Goal: Information Seeking & Learning: Obtain resource

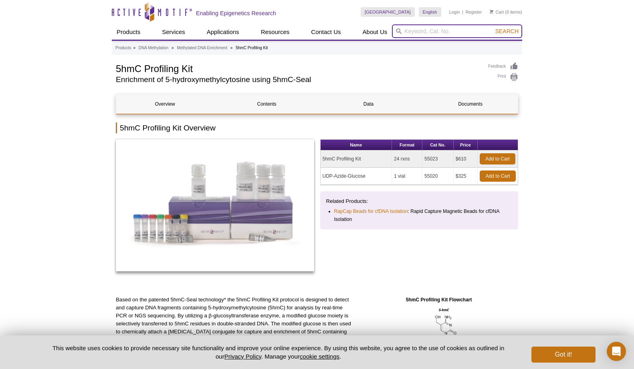
click at [413, 27] on input "search" at bounding box center [457, 31] width 130 height 14
type input "t4bgt"
click at [493, 28] on button "Search" at bounding box center [507, 31] width 28 height 7
click at [415, 34] on input "search" at bounding box center [457, 31] width 130 height 14
type input "azide"
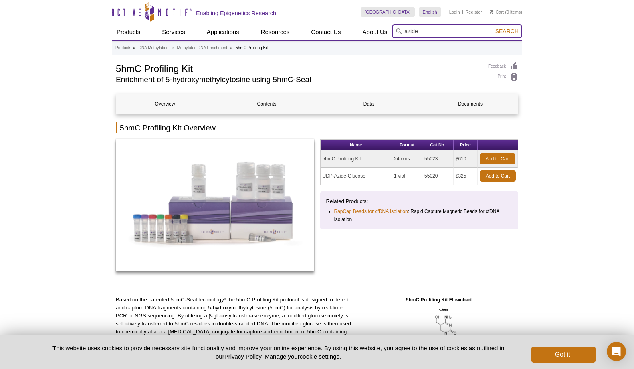
click at [493, 28] on button "Search" at bounding box center [507, 31] width 28 height 7
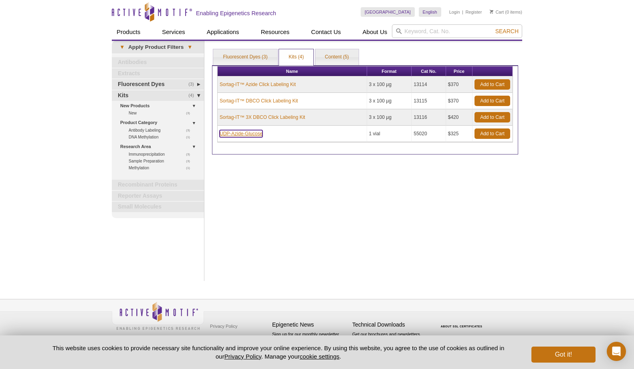
click at [238, 134] on link "UDP-Azide-Glucose" at bounding box center [241, 133] width 43 height 7
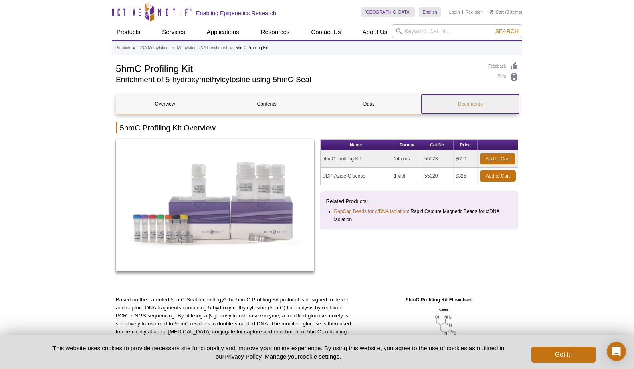
click at [465, 104] on link "Documents" at bounding box center [469, 104] width 97 height 19
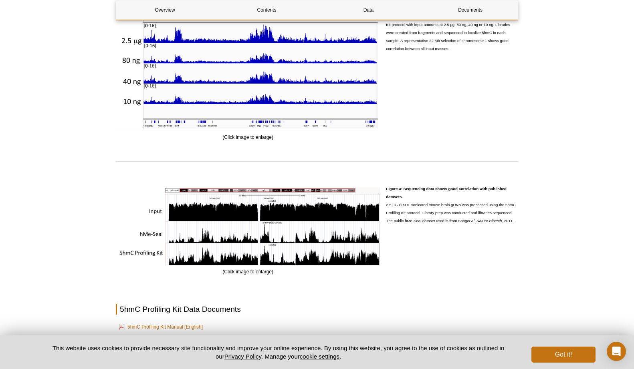
scroll to position [1257, 0]
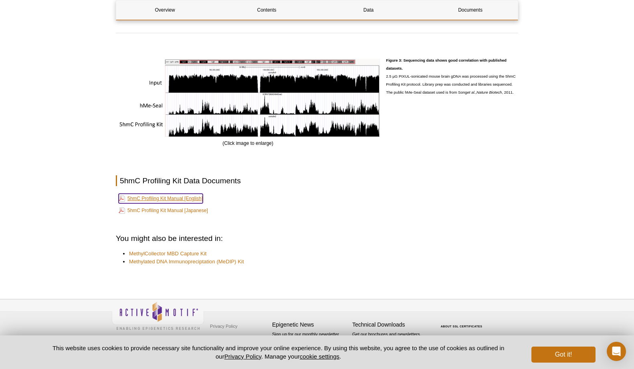
click at [167, 199] on link "5hmC Profiling Kit Manual [English]" at bounding box center [161, 199] width 84 height 10
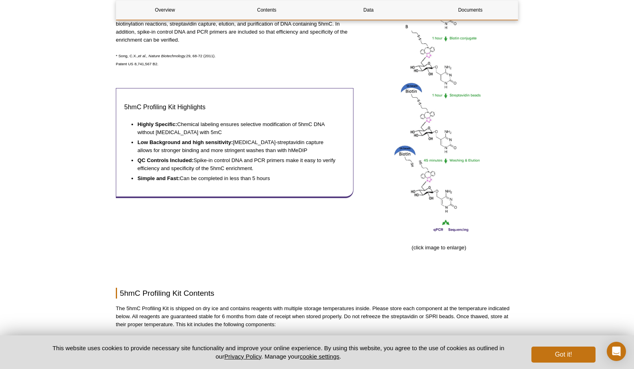
scroll to position [350, 0]
